Goal: Transaction & Acquisition: Subscribe to service/newsletter

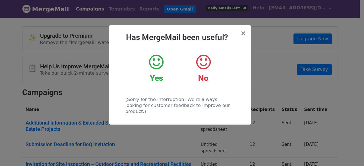
click at [154, 60] on icon at bounding box center [156, 62] width 15 height 17
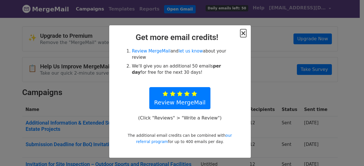
click at [243, 33] on span "×" at bounding box center [243, 33] width 6 height 8
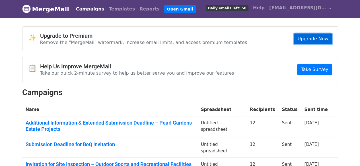
click at [306, 41] on link "Upgrade Now" at bounding box center [313, 39] width 38 height 11
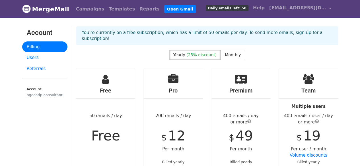
click at [115, 97] on div "Free 50 emails / day Free" at bounding box center [105, 135] width 59 height 133
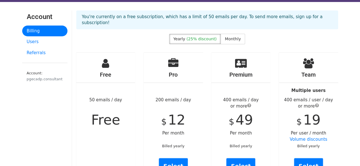
scroll to position [57, 0]
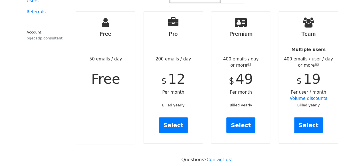
click at [116, 102] on div "Free 50 emails / day Free" at bounding box center [105, 78] width 59 height 133
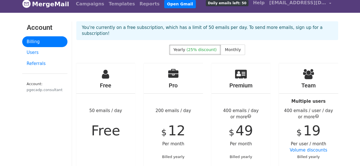
scroll to position [0, 0]
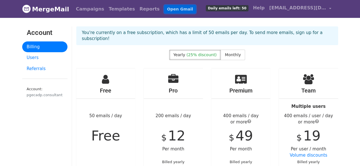
click at [164, 8] on link "Open Gmail" at bounding box center [180, 9] width 32 height 8
